Goal: Task Accomplishment & Management: Complete application form

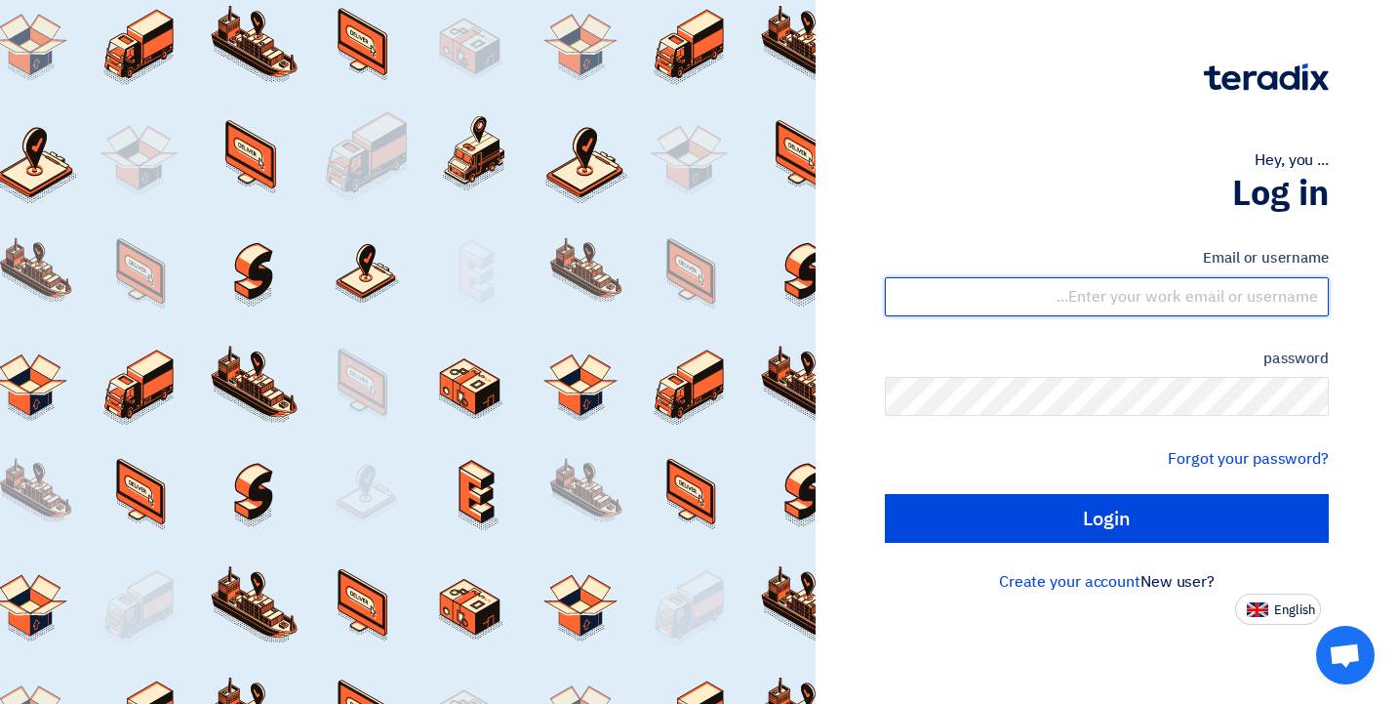
click at [1117, 297] on input "text" at bounding box center [1107, 296] width 444 height 39
type input "[PERSON_NAME][EMAIL_ADDRESS][DOMAIN_NAME]"
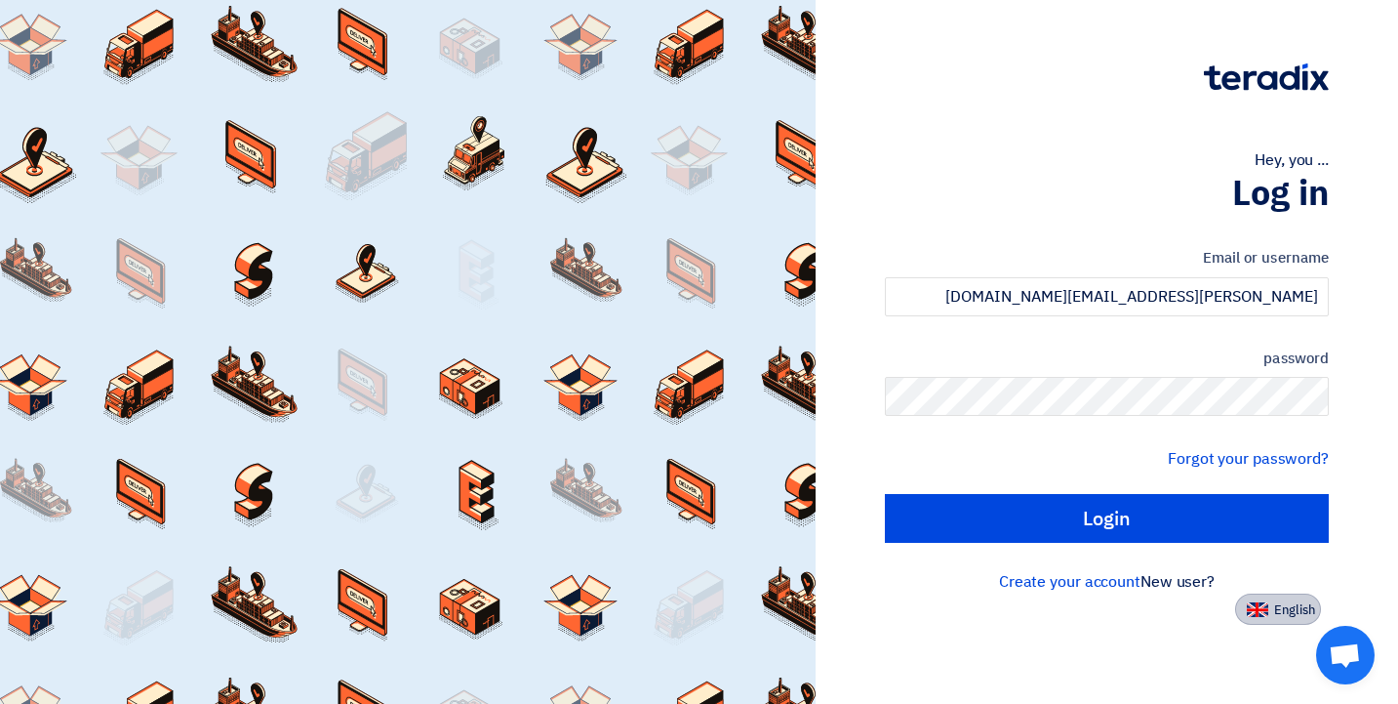
click at [1288, 608] on font "English" at bounding box center [1295, 609] width 41 height 19
type input "Sign in"
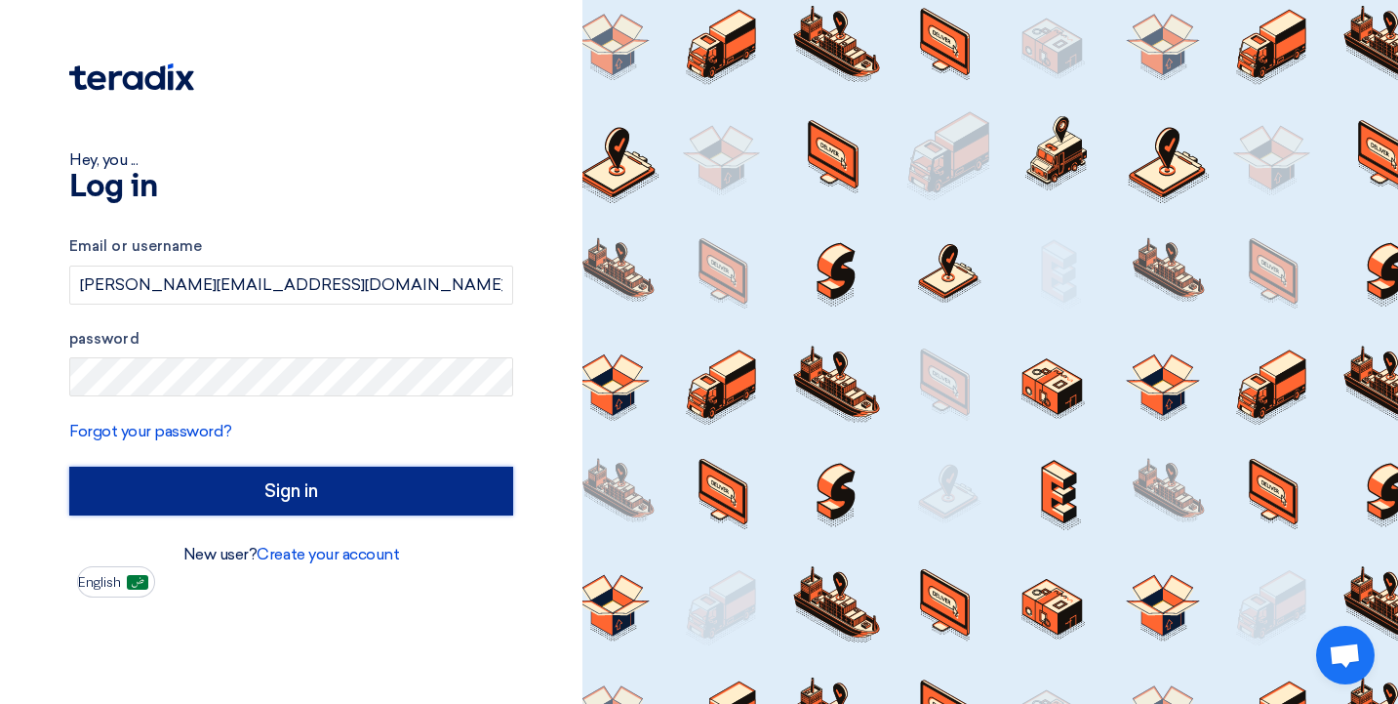
click at [200, 491] on input "Sign in" at bounding box center [291, 490] width 444 height 49
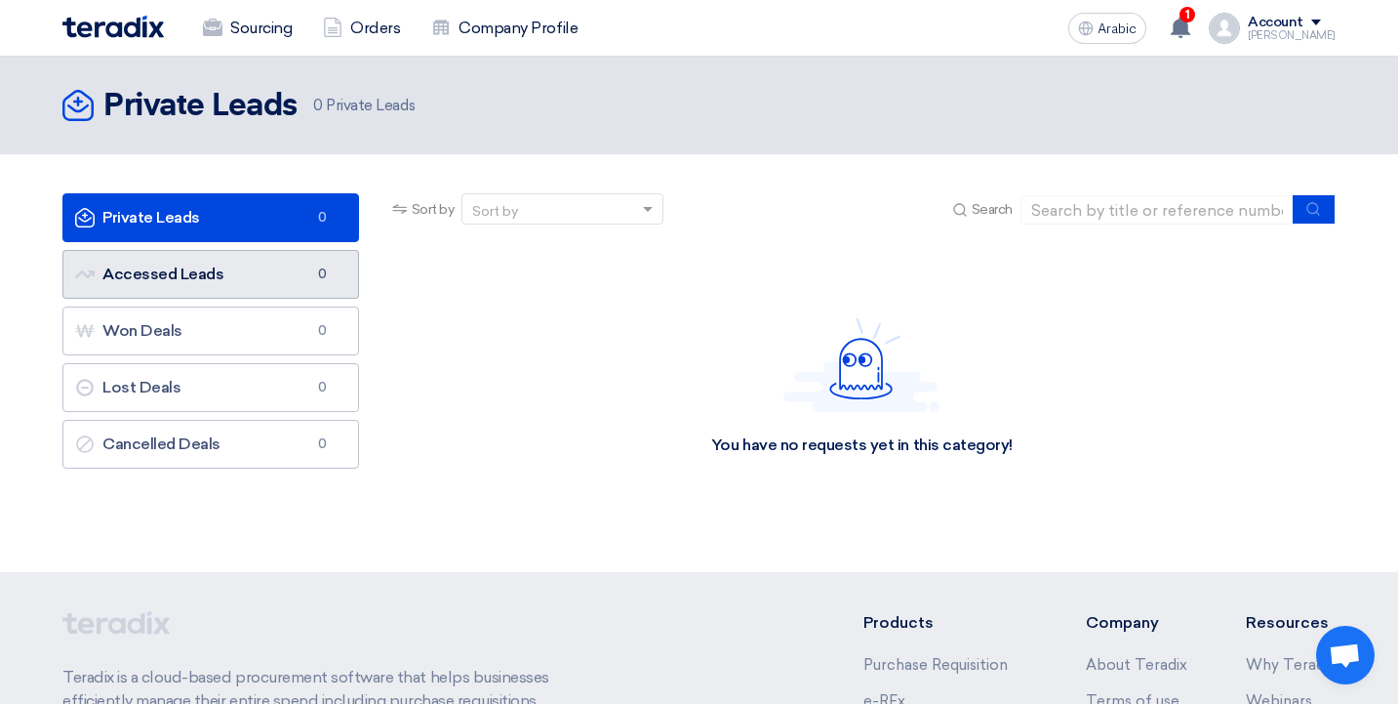
click at [205, 279] on font "Accessed Leads" at bounding box center [162, 273] width 121 height 19
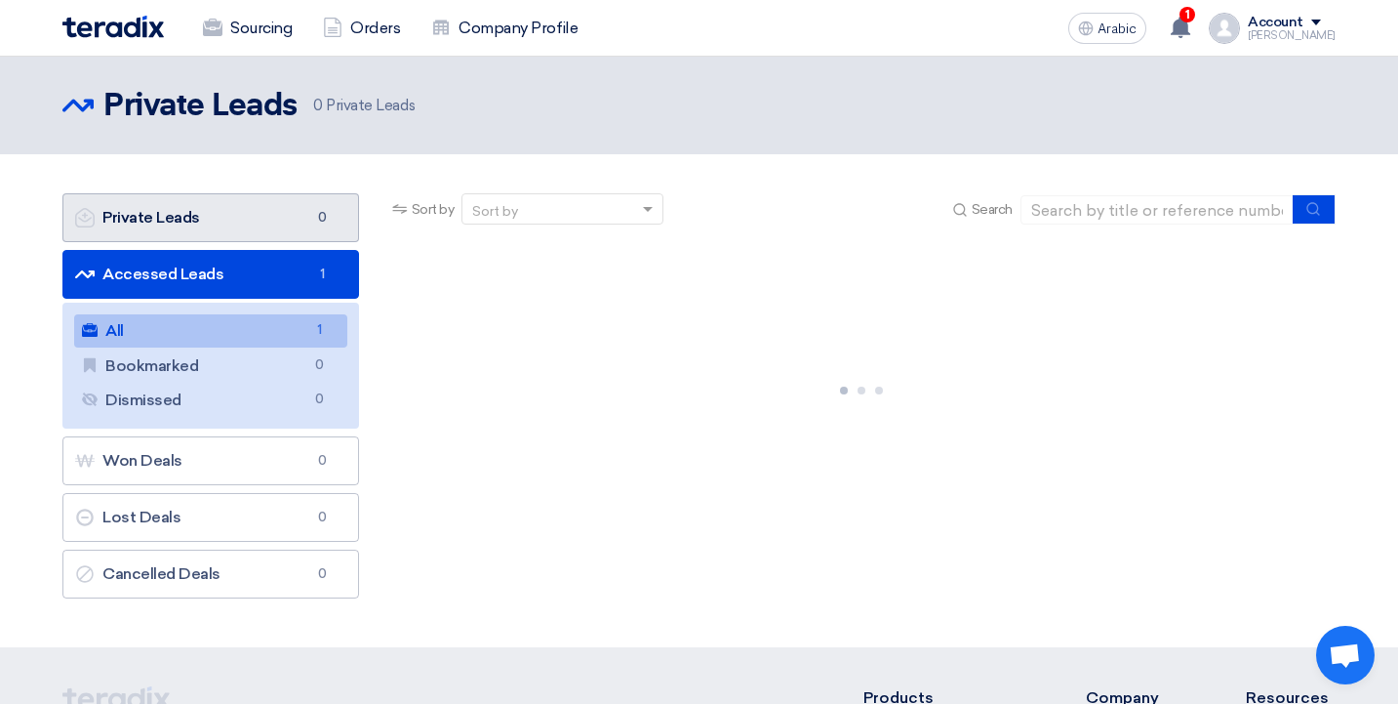
click at [213, 223] on link "Private Leads Private Leads 0" at bounding box center [210, 217] width 297 height 49
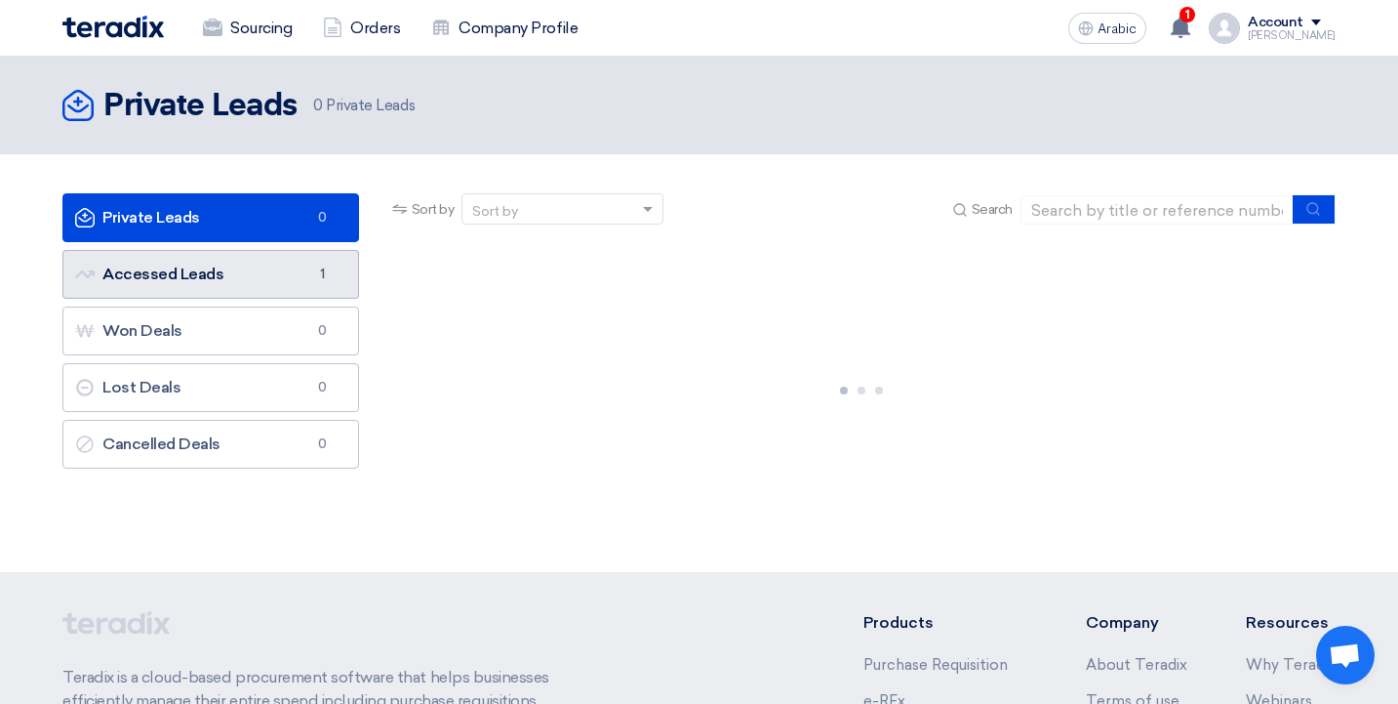
click at [197, 276] on font "Accessed Leads" at bounding box center [162, 273] width 121 height 19
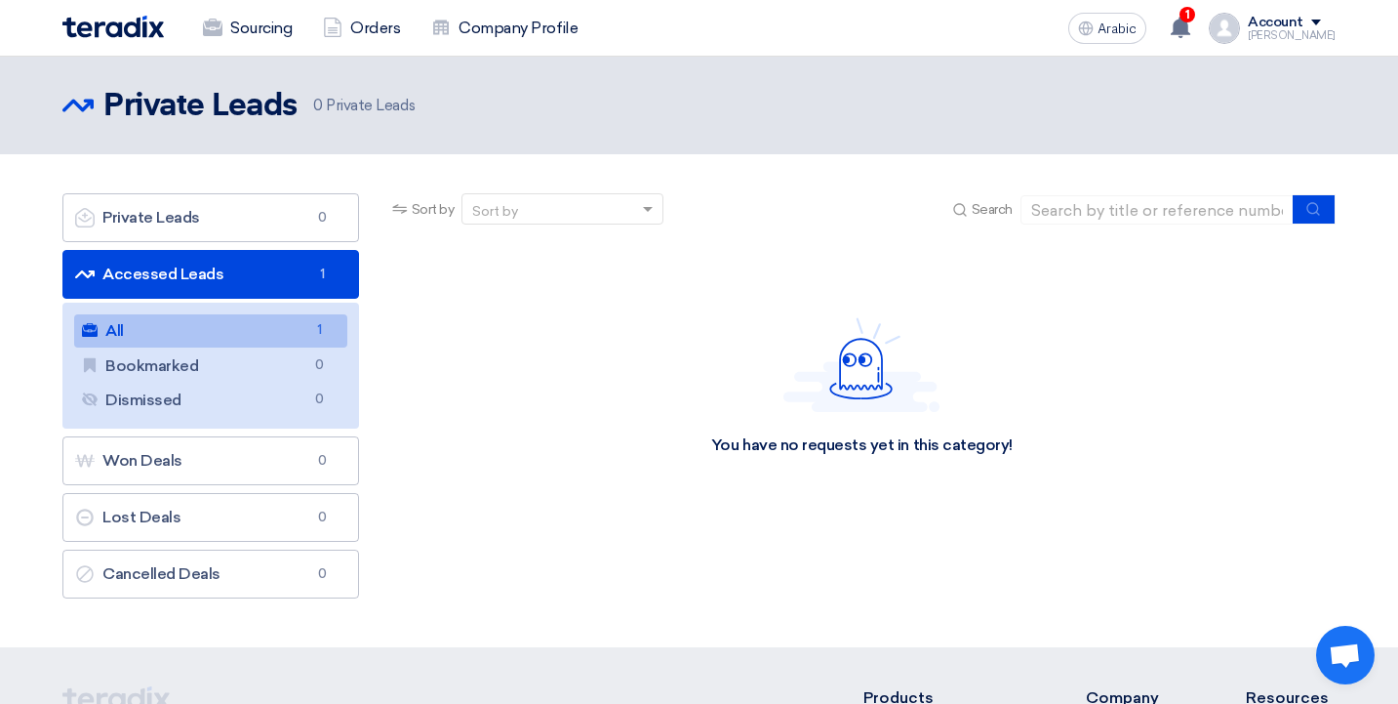
click at [235, 332] on link "All All 1" at bounding box center [210, 330] width 273 height 33
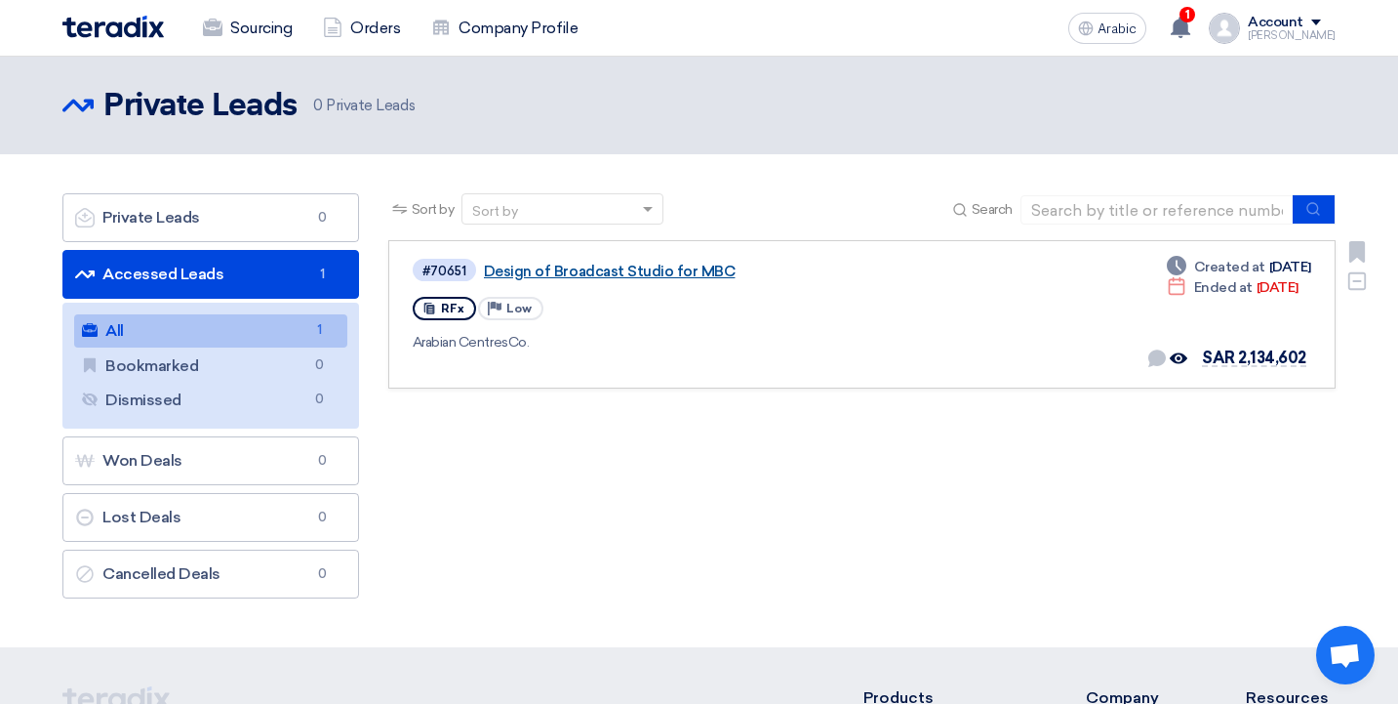
click at [666, 269] on font "Design of Broadcast Studio for MBC" at bounding box center [610, 272] width 252 height 18
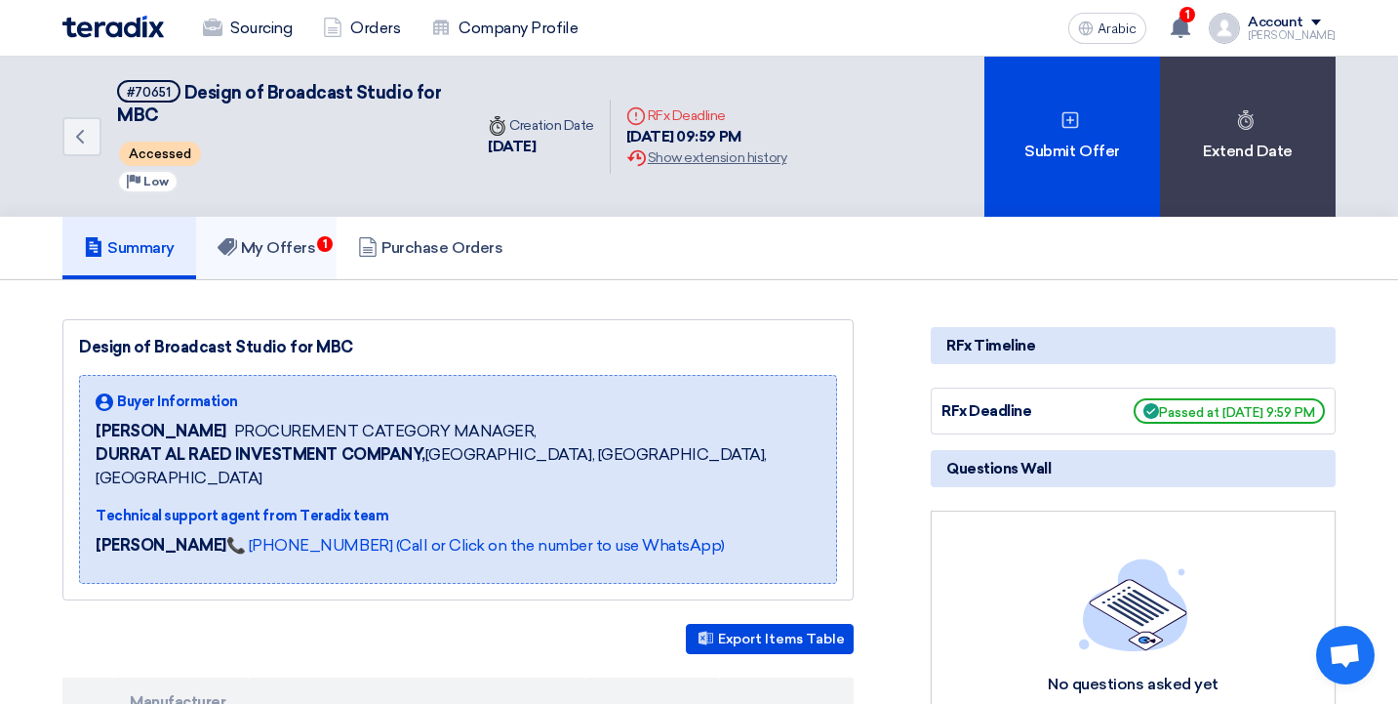
click at [262, 247] on font "My Offers" at bounding box center [278, 247] width 75 height 19
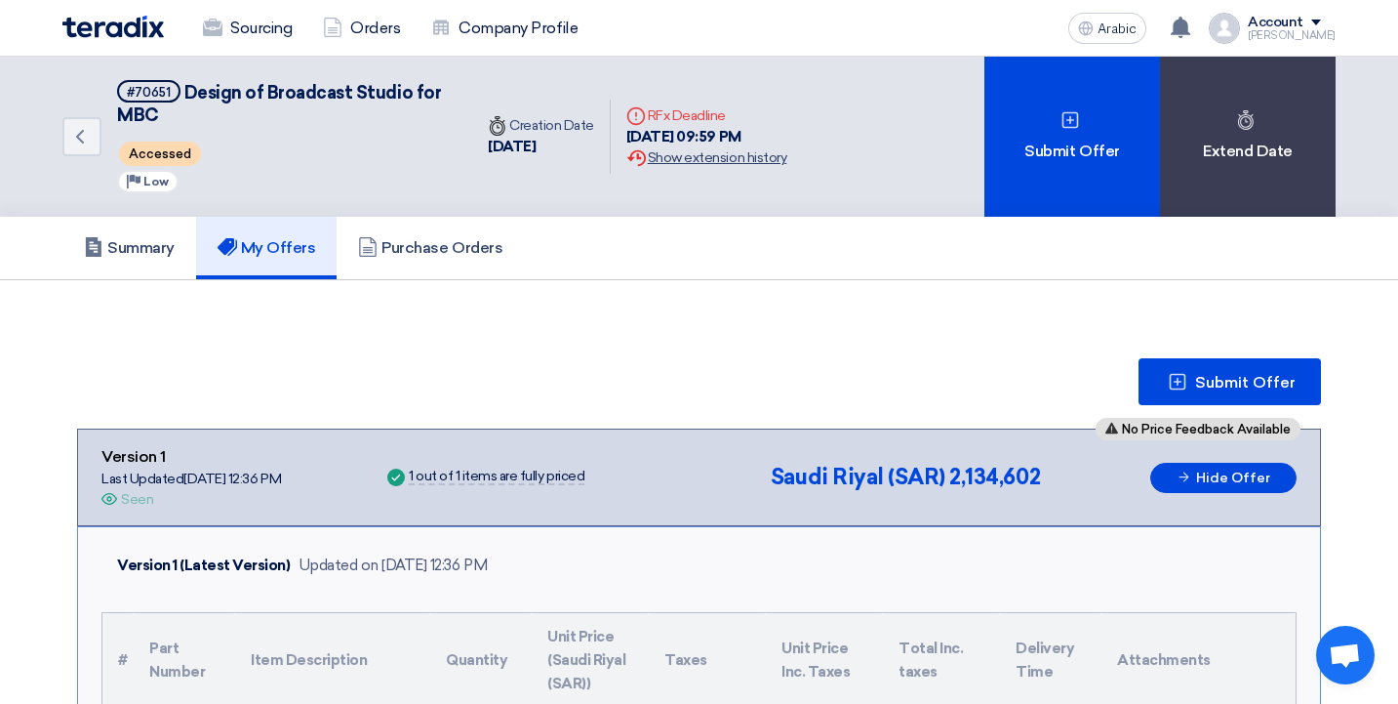
click at [709, 157] on font "Show extension history" at bounding box center [717, 157] width 139 height 17
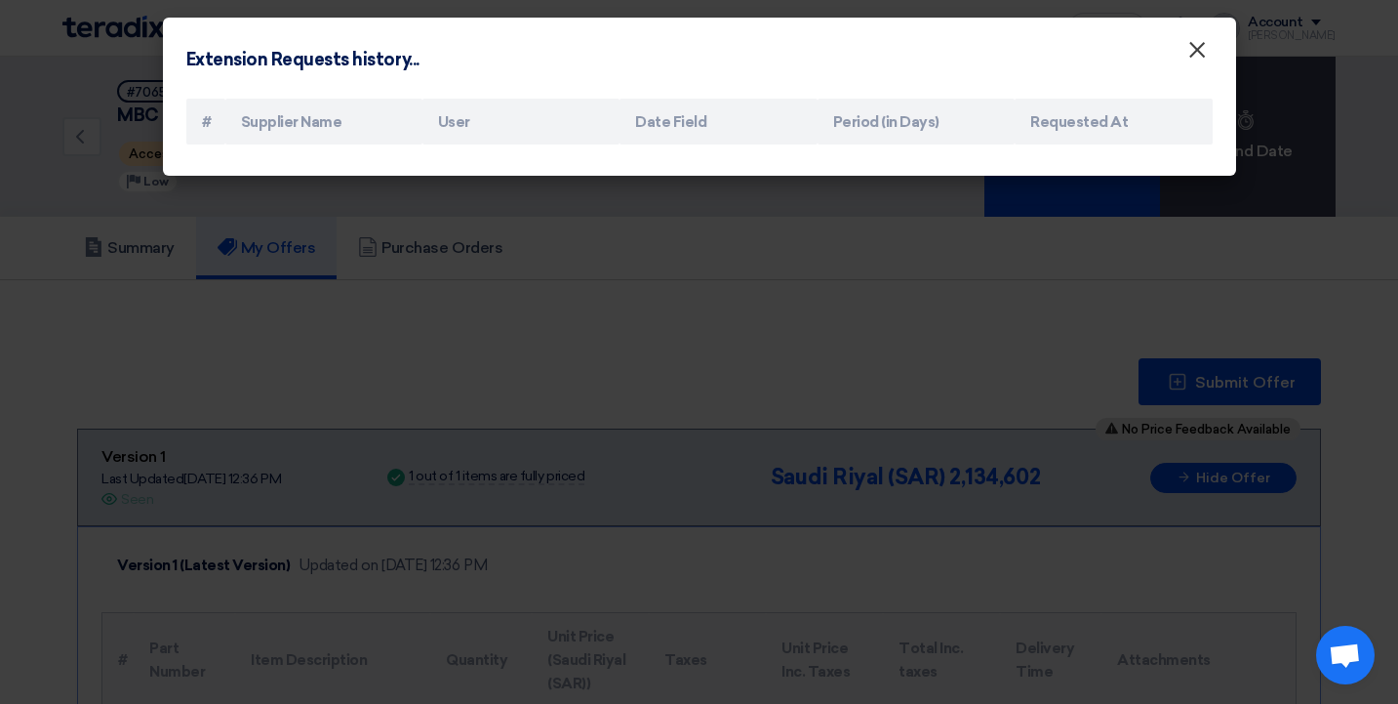
click at [1194, 48] on font "×" at bounding box center [1198, 54] width 20 height 39
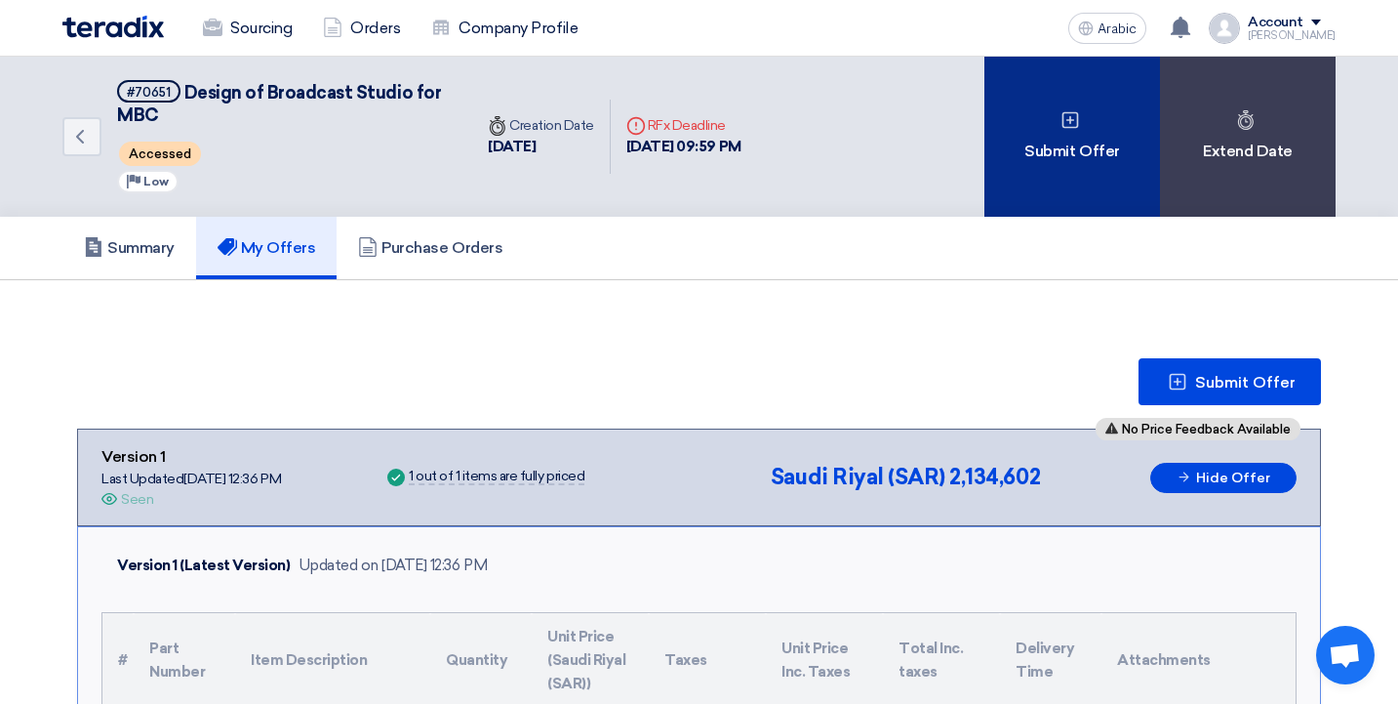
click at [1075, 150] on font "Submit Offer" at bounding box center [1072, 151] width 95 height 19
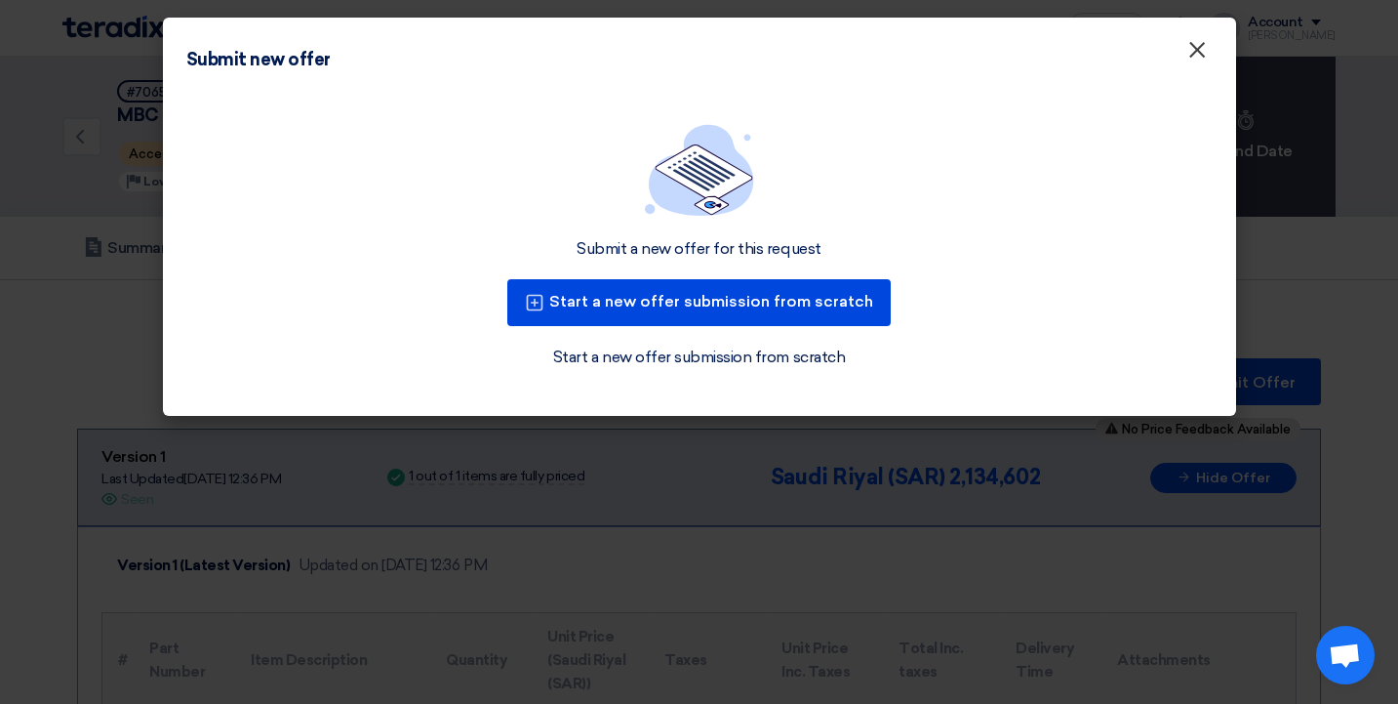
click at [1197, 40] on font "×" at bounding box center [1198, 54] width 20 height 39
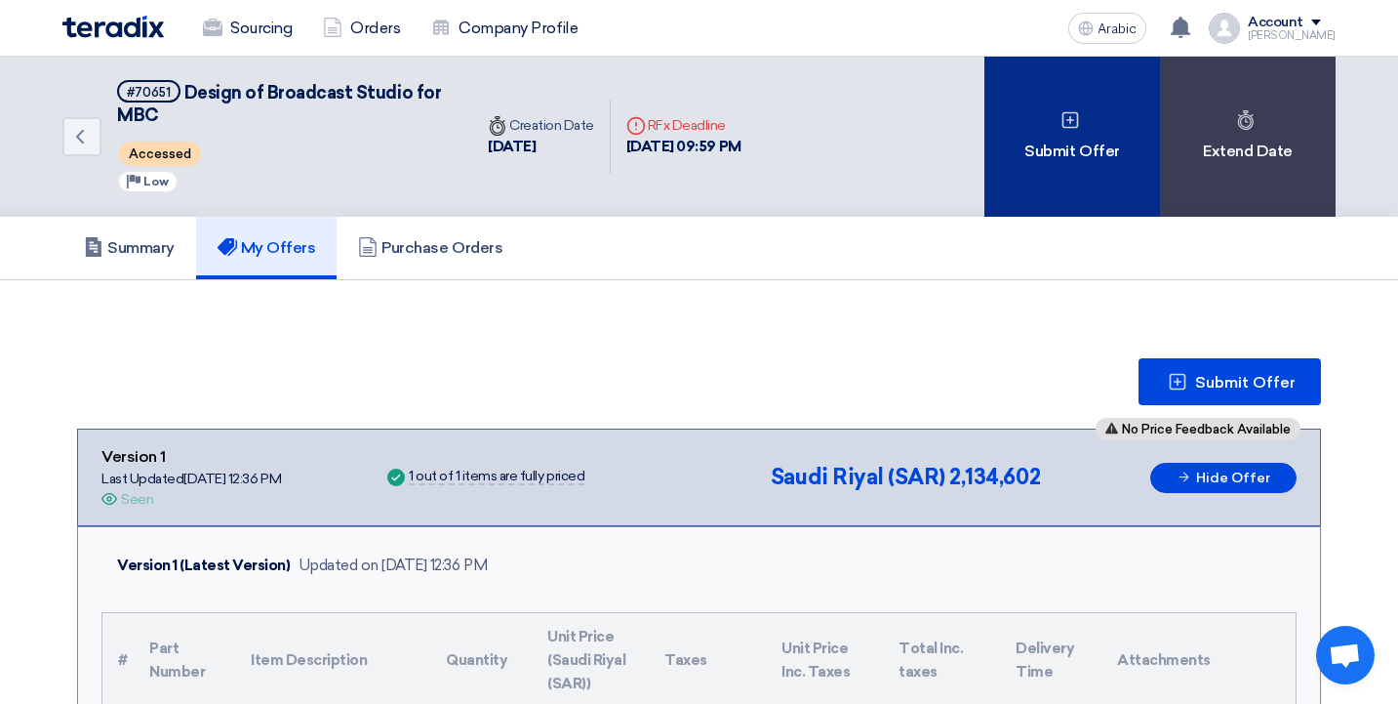
click at [1034, 119] on div "Submit Offer" at bounding box center [1073, 137] width 176 height 160
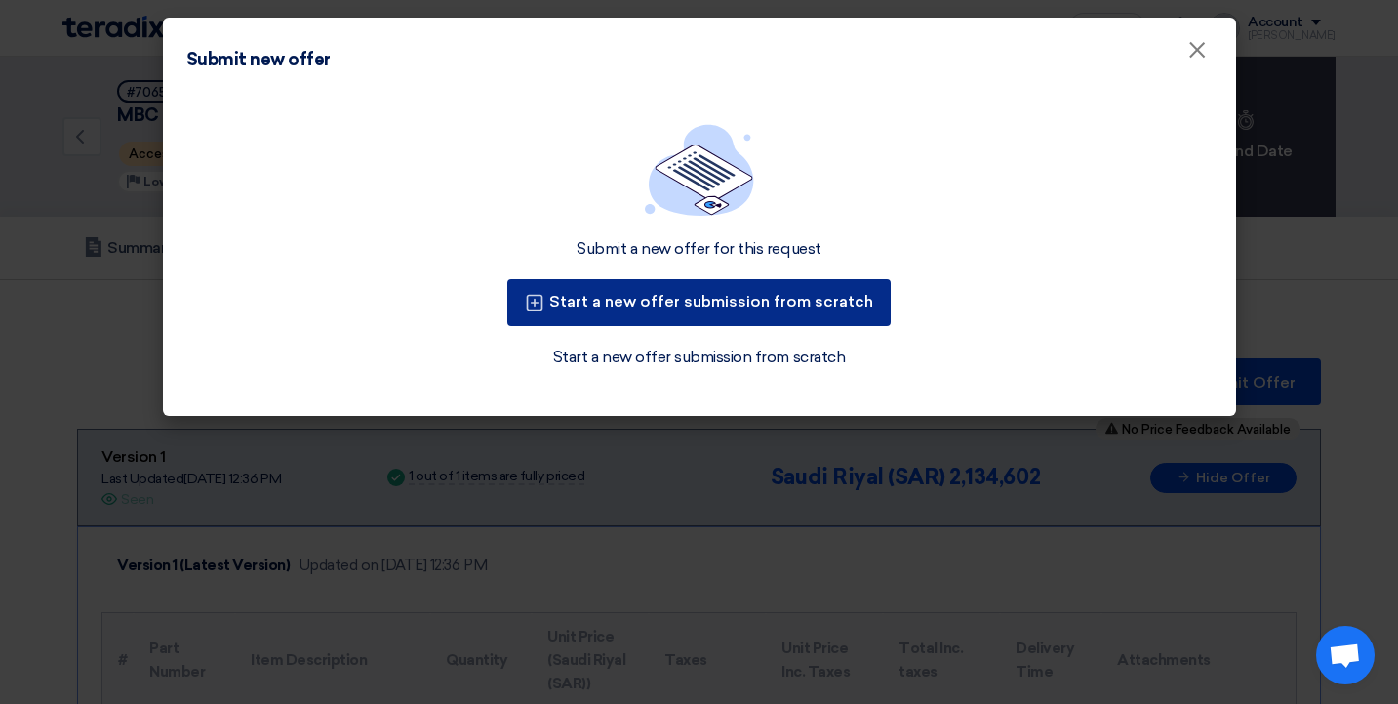
click at [704, 302] on font "Start a new offer submission from scratch" at bounding box center [711, 301] width 324 height 19
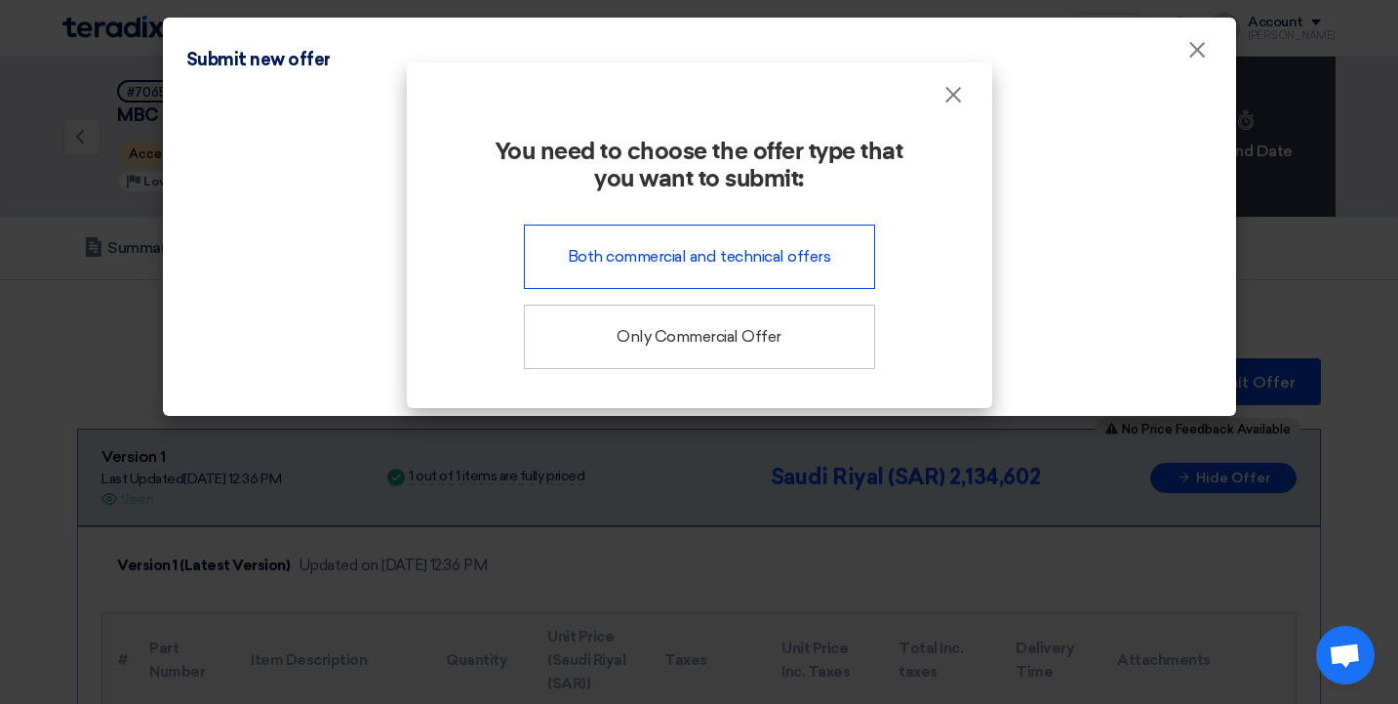
click at [709, 255] on font "Both commercial and technical offers" at bounding box center [699, 256] width 263 height 19
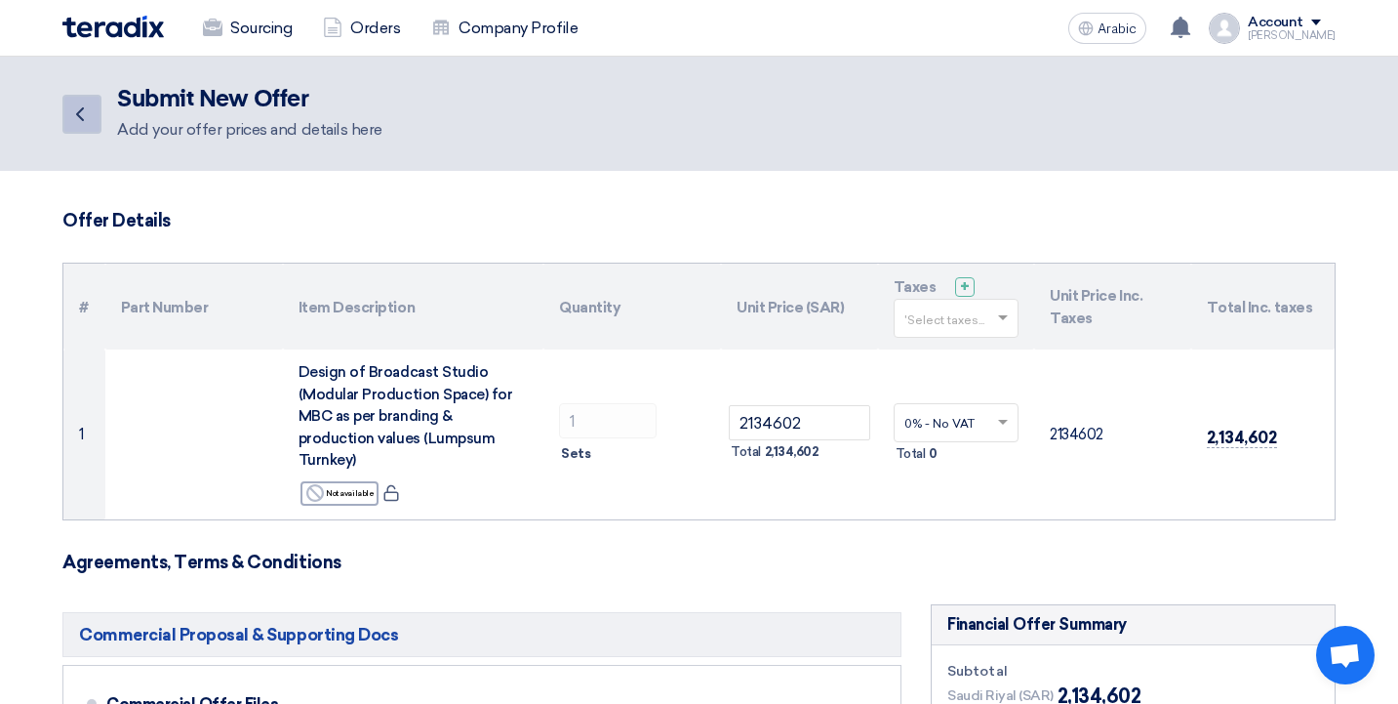
click at [88, 119] on icon "Back" at bounding box center [79, 113] width 23 height 23
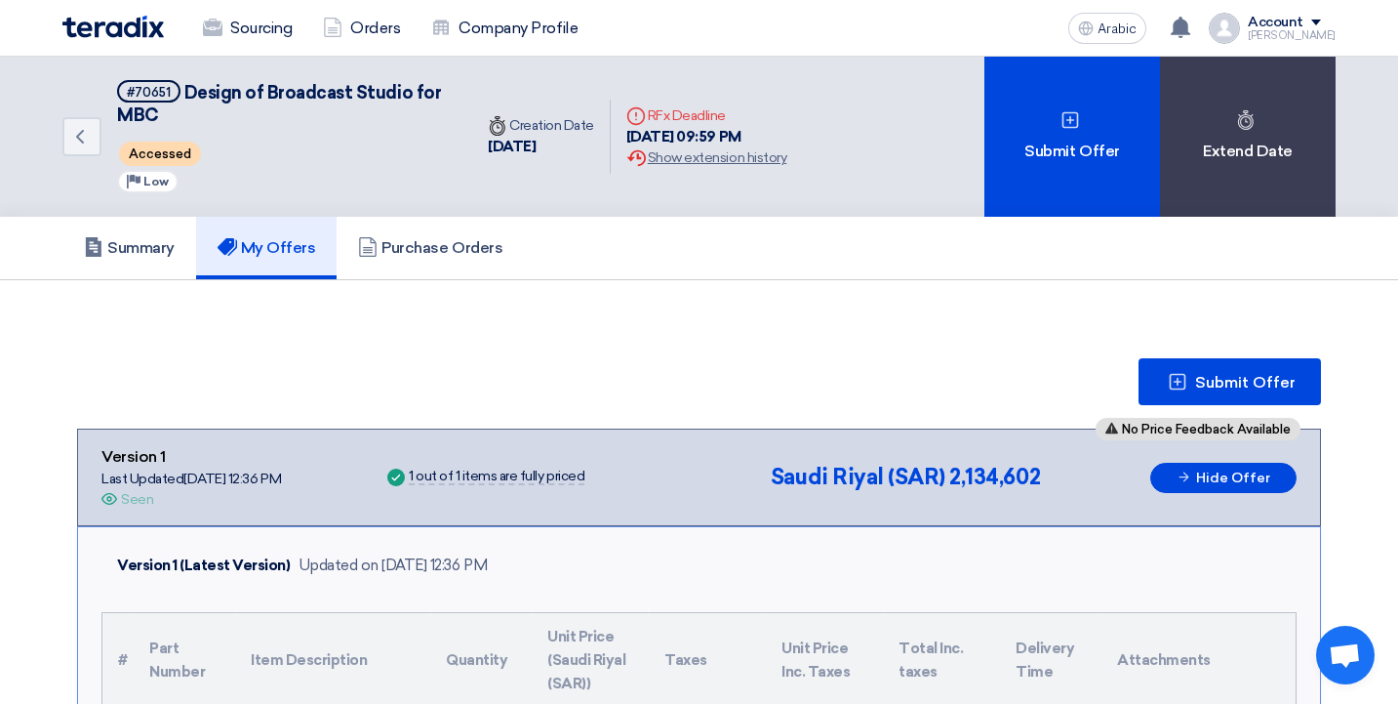
click at [303, 248] on font "My Offers" at bounding box center [278, 247] width 75 height 19
